Goal: Ask a question

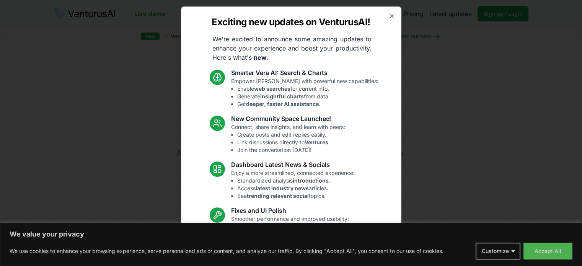
scroll to position [1505, 0]
click at [389, 18] on icon "button" at bounding box center [392, 16] width 6 height 6
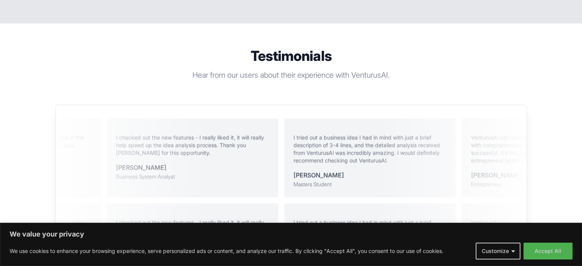
click at [216, 70] on p "Hear from our users about their experience with VenturusAI." at bounding box center [291, 75] width 294 height 11
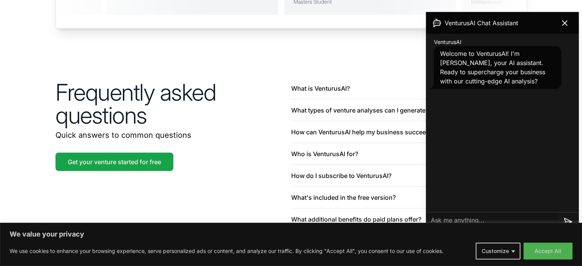
scroll to position [1773, 0]
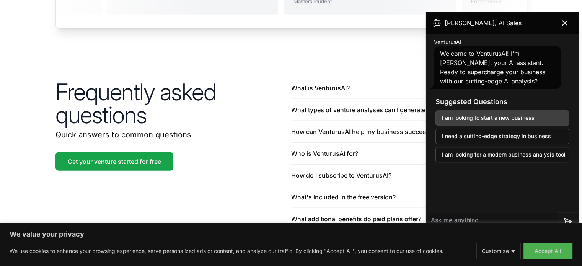
click at [511, 115] on button "I am looking to start a new business" at bounding box center [502, 117] width 134 height 15
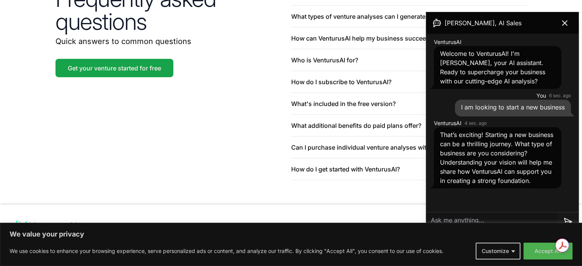
scroll to position [1868, 0]
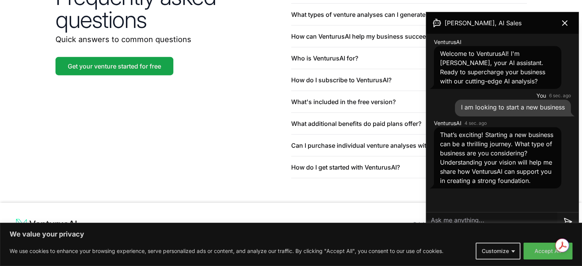
click at [485, 220] on textarea at bounding box center [491, 221] width 131 height 18
type textarea "bearing manufacturing"
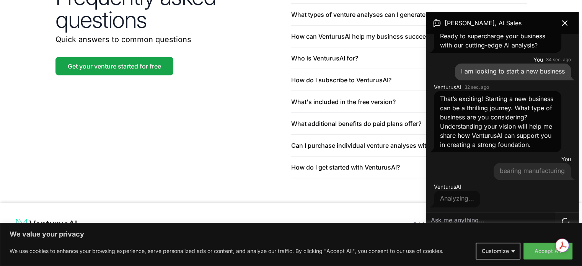
scroll to position [45, 0]
click at [512, 246] on button "Customize" at bounding box center [498, 251] width 45 height 17
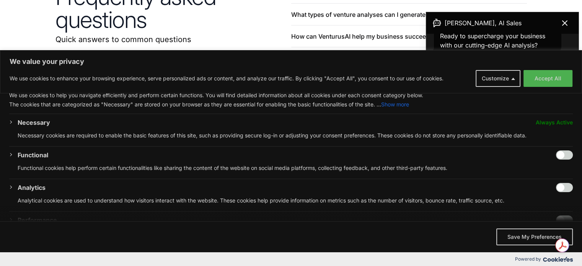
scroll to position [113, 0]
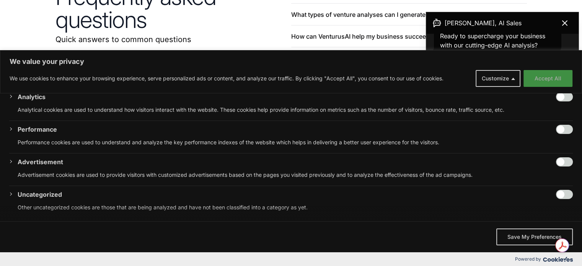
click at [549, 79] on button "Accept All" at bounding box center [547, 78] width 49 height 17
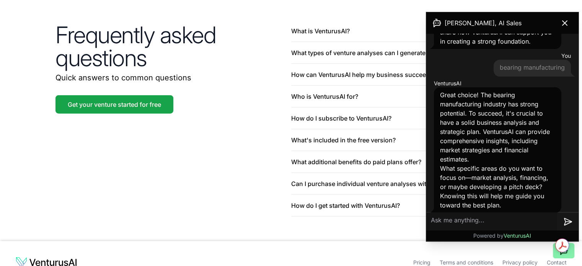
scroll to position [153, 0]
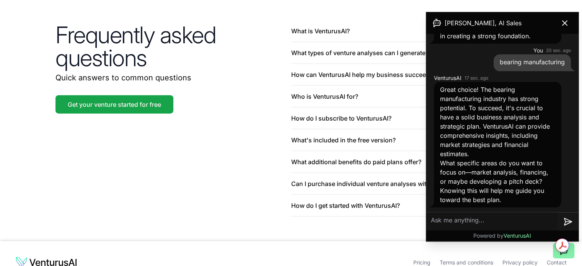
click at [468, 223] on textarea at bounding box center [491, 221] width 131 height 18
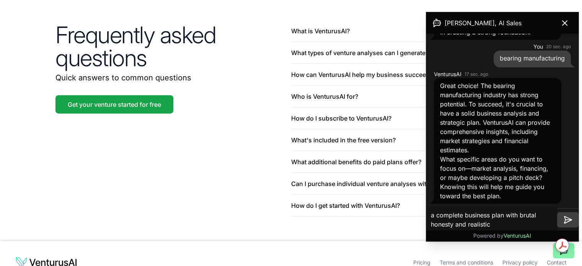
type textarea "a complete business plan with brutal honesty and realistic"
click at [567, 217] on icon at bounding box center [567, 219] width 7 height 7
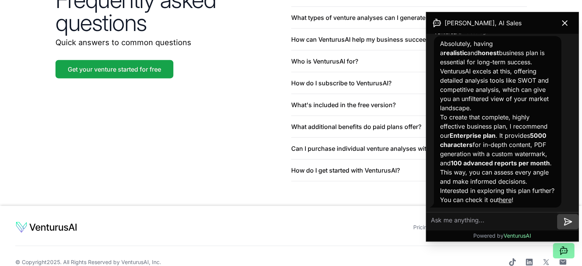
scroll to position [1868, 0]
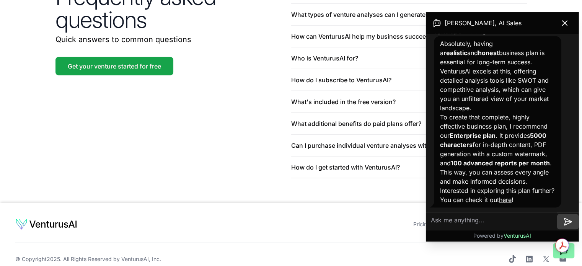
click at [512, 197] on link "here" at bounding box center [505, 200] width 13 height 8
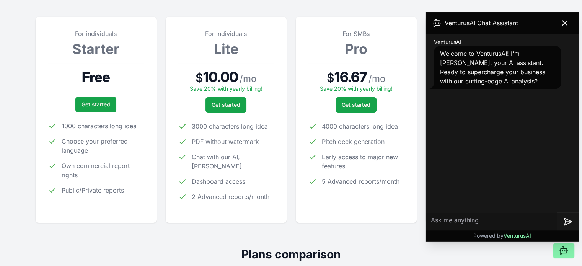
scroll to position [115, 0]
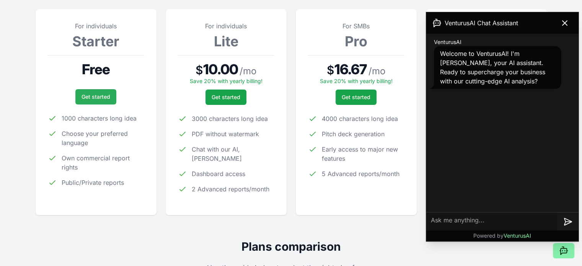
click at [101, 99] on link "Get started" at bounding box center [95, 96] width 41 height 15
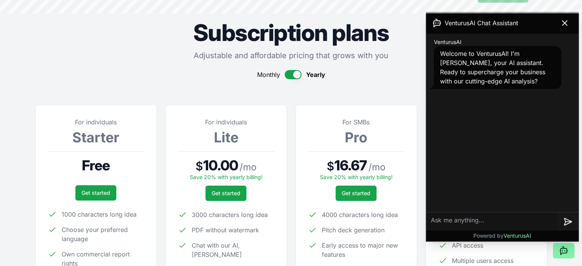
scroll to position [0, 0]
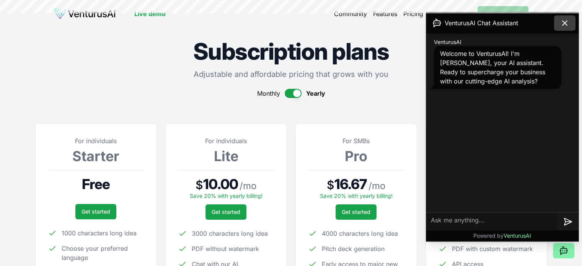
click at [566, 20] on icon at bounding box center [564, 22] width 9 height 9
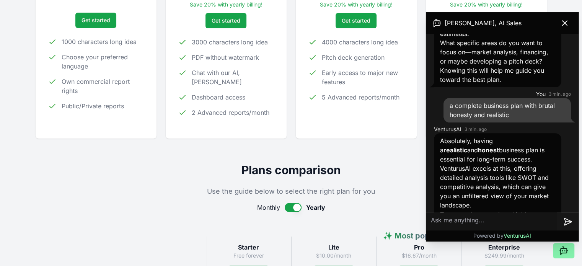
scroll to position [218, 0]
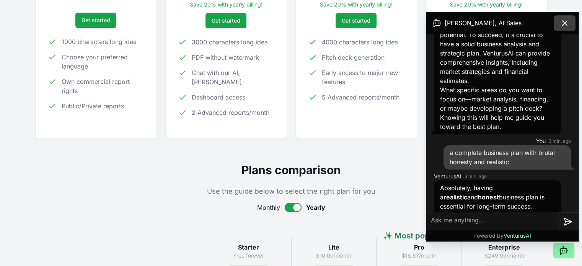
click at [568, 24] on icon at bounding box center [564, 22] width 9 height 9
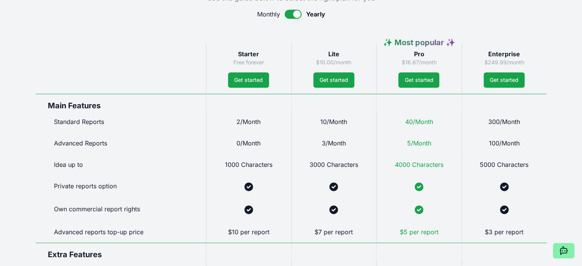
scroll to position [383, 0]
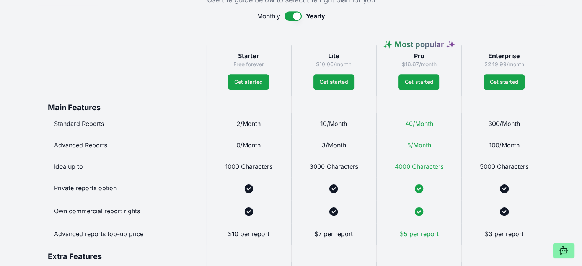
click at [290, 16] on button "button" at bounding box center [293, 15] width 17 height 9
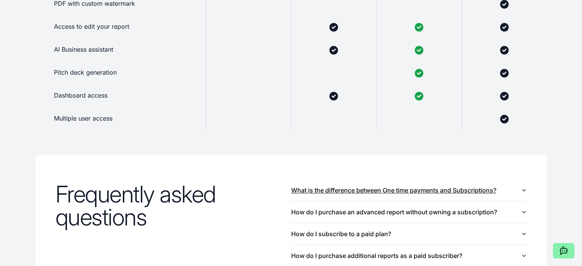
scroll to position [721, 0]
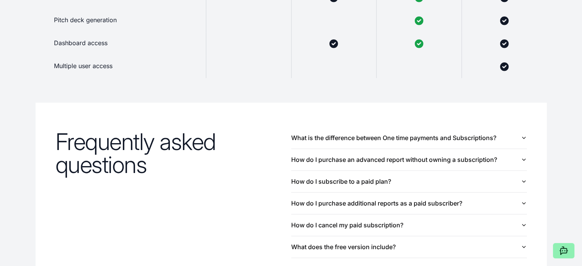
click at [567, 251] on icon at bounding box center [567, 251] width 1 height 0
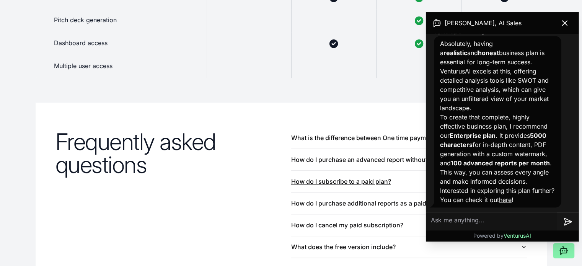
scroll to position [371, 0]
click at [453, 220] on textarea at bounding box center [491, 221] width 131 height 18
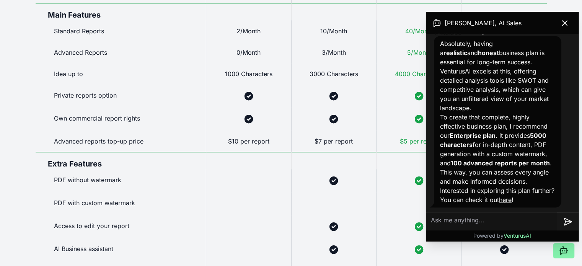
scroll to position [377, 0]
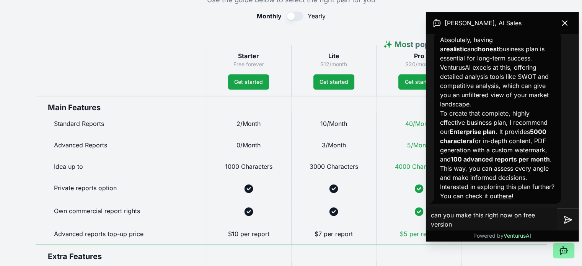
type textarea "can you make this right now on free version"
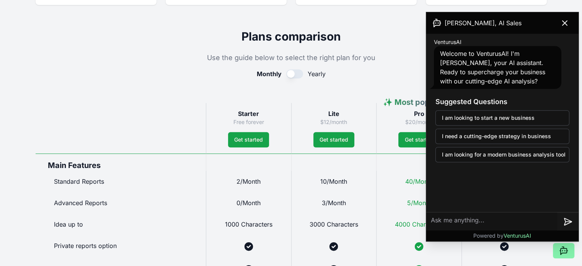
scroll to position [415, 0]
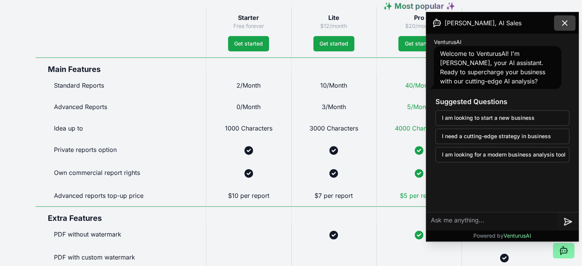
click at [571, 20] on button at bounding box center [564, 22] width 21 height 15
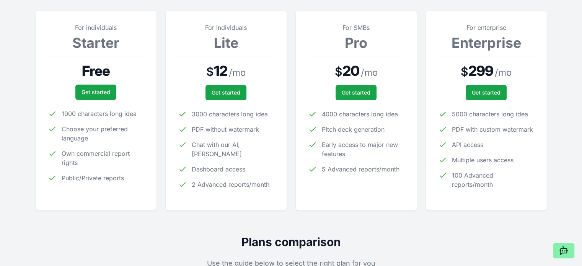
scroll to position [115, 0]
